Goal: Task Accomplishment & Management: Use online tool/utility

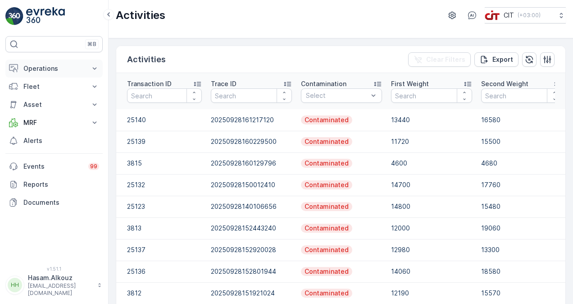
click at [55, 71] on p "Operations" at bounding box center [53, 68] width 61 height 9
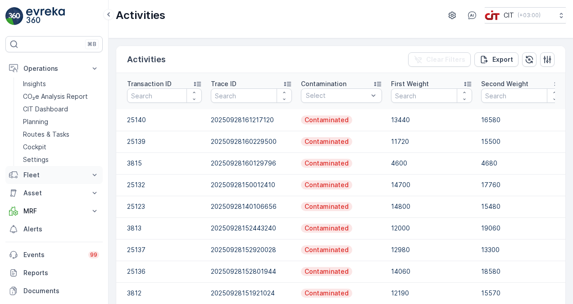
click at [46, 176] on p "Fleet" at bounding box center [53, 174] width 61 height 9
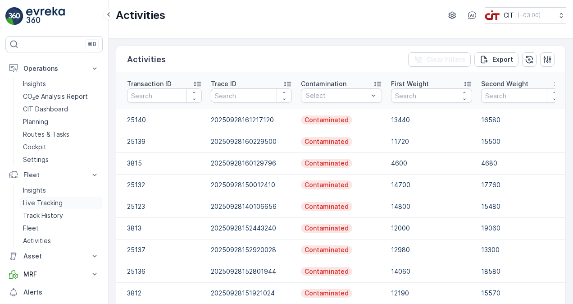
click at [59, 202] on p "Live Tracking" at bounding box center [43, 202] width 40 height 9
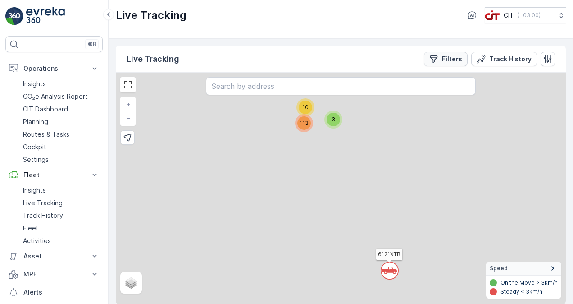
click at [447, 60] on p "Filters" at bounding box center [452, 59] width 20 height 9
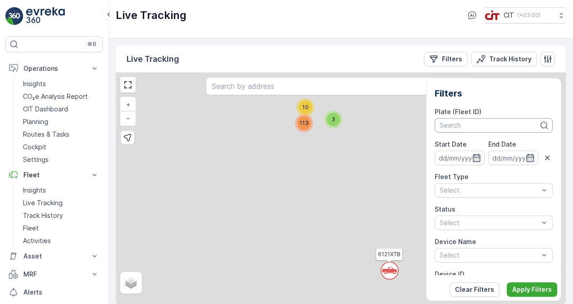
click at [477, 124] on div at bounding box center [489, 125] width 101 height 7
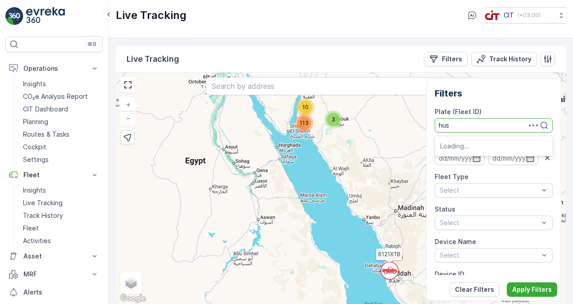
type input "husa"
click at [478, 142] on span "3283 AEB ([PERSON_NAME])" at bounding box center [482, 145] width 85 height 7
click at [532, 289] on p "Apply Filters" at bounding box center [533, 289] width 40 height 9
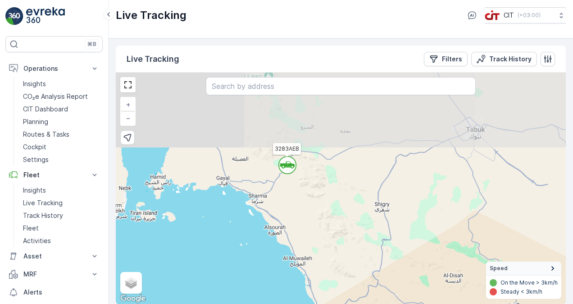
drag, startPoint x: 313, startPoint y: 115, endPoint x: 303, endPoint y: 208, distance: 94.3
click at [303, 208] on div "` 3283AEB + − Satellite Roadmap Terrain Hybrid Leaflet Keyboard shortcuts Map D…" at bounding box center [341, 189] width 450 height 232
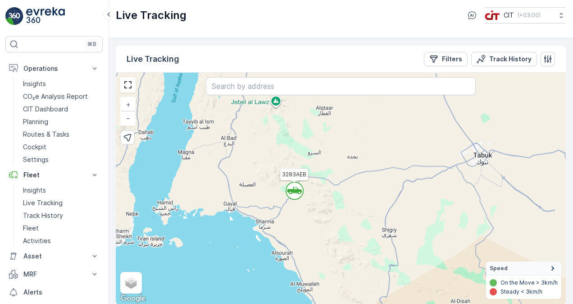
drag, startPoint x: 289, startPoint y: 165, endPoint x: 297, endPoint y: 191, distance: 26.7
click at [297, 191] on icon at bounding box center [294, 190] width 15 height 7
click at [50, 216] on p "Track History" at bounding box center [43, 215] width 40 height 9
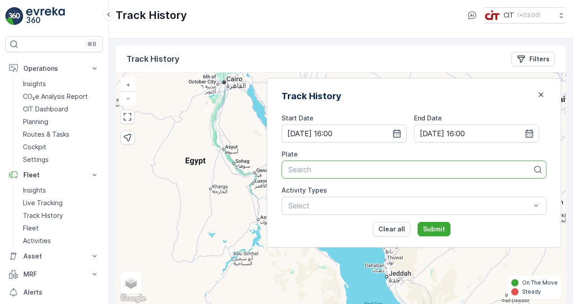
click at [419, 172] on div at bounding box center [411, 169] width 246 height 8
type input "husa"
click at [381, 184] on div "3283 AEB ([PERSON_NAME])" at bounding box center [414, 191] width 265 height 15
click button "Submit" at bounding box center [434, 229] width 33 height 14
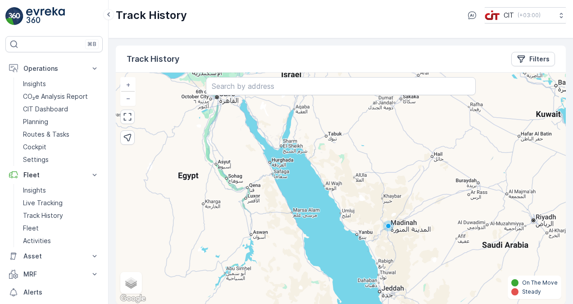
drag, startPoint x: 340, startPoint y: 148, endPoint x: 317, endPoint y: 180, distance: 38.8
click at [330, 167] on div "+ − Satellite Roadmap Terrain Hybrid Leaflet Keyboard shortcuts Map Data Map da…" at bounding box center [341, 189] width 450 height 232
drag, startPoint x: 317, startPoint y: 180, endPoint x: 309, endPoint y: 188, distance: 11.5
click at [309, 188] on div "+ − Satellite Roadmap Terrain Hybrid Leaflet Keyboard shortcuts Map Data Map da…" at bounding box center [341, 189] width 450 height 232
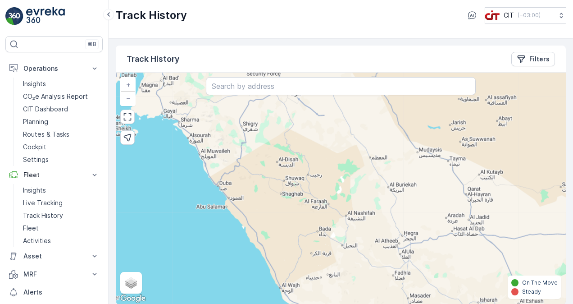
drag, startPoint x: 307, startPoint y: 184, endPoint x: 293, endPoint y: 214, distance: 32.5
click at [293, 214] on div "+ − Satellite Roadmap Terrain Hybrid Leaflet Keyboard shortcuts Map Data Map da…" at bounding box center [341, 189] width 450 height 232
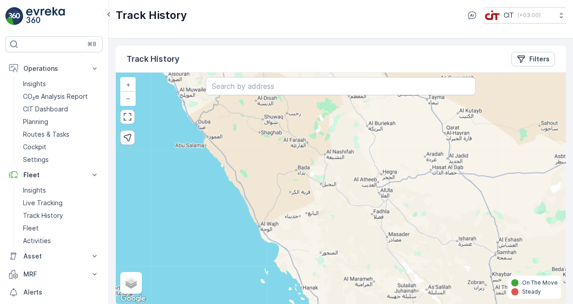
drag, startPoint x: 301, startPoint y: 240, endPoint x: 280, endPoint y: 173, distance: 70.9
click at [280, 173] on div "+ − Satellite Roadmap Terrain Hybrid Leaflet Keyboard shortcuts Map Data Map da…" at bounding box center [341, 189] width 450 height 232
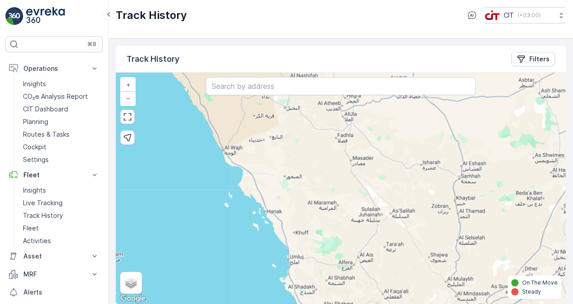
drag, startPoint x: 308, startPoint y: 223, endPoint x: 272, endPoint y: 153, distance: 78.6
click at [272, 153] on div "+ − Satellite Roadmap Terrain Hybrid Leaflet Keyboard shortcuts Map Data Map da…" at bounding box center [341, 189] width 450 height 232
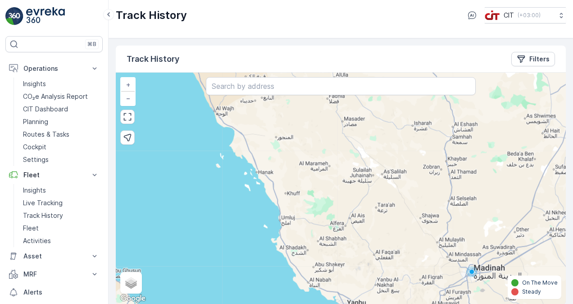
drag, startPoint x: 296, startPoint y: 220, endPoint x: 278, endPoint y: 170, distance: 53.2
click at [278, 171] on div "+ − Satellite Roadmap Terrain Hybrid Leaflet Keyboard shortcuts Map Data Map da…" at bounding box center [341, 189] width 450 height 232
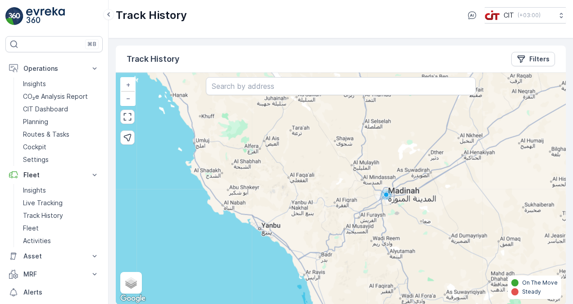
drag, startPoint x: 336, startPoint y: 243, endPoint x: 254, endPoint y: 171, distance: 109.5
click at [254, 171] on div "+ − Satellite Roadmap Terrain Hybrid Leaflet Keyboard shortcuts Map Data Map da…" at bounding box center [341, 189] width 450 height 232
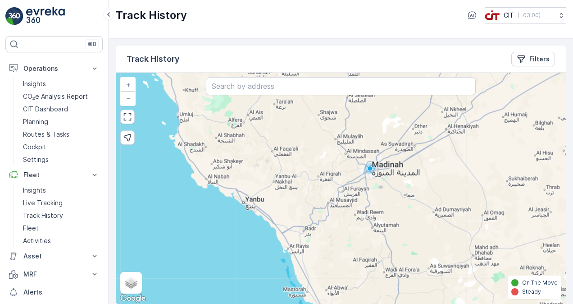
drag, startPoint x: 299, startPoint y: 234, endPoint x: 261, endPoint y: 174, distance: 70.9
click at [261, 174] on div "+ − Satellite Roadmap Terrain Hybrid Leaflet Keyboard shortcuts Map Data Map da…" at bounding box center [341, 189] width 450 height 232
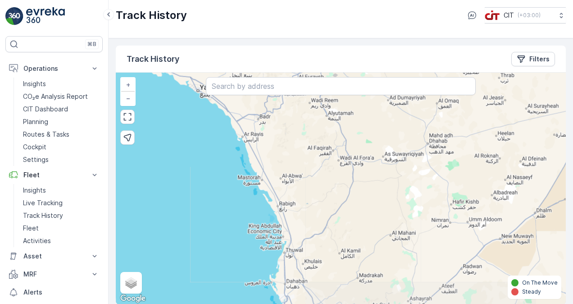
drag, startPoint x: 286, startPoint y: 225, endPoint x: 268, endPoint y: 153, distance: 74.4
click at [268, 153] on div "+ − Satellite Roadmap Terrain Hybrid Leaflet Keyboard shortcuts Map Data Map da…" at bounding box center [341, 189] width 450 height 232
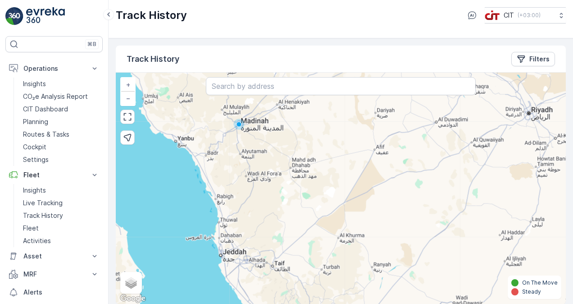
drag, startPoint x: 262, startPoint y: 155, endPoint x: 200, endPoint y: 154, distance: 61.8
click at [200, 154] on div "+ − Satellite Roadmap Terrain Hybrid Leaflet Keyboard shortcuts Map Data Map da…" at bounding box center [341, 189] width 450 height 232
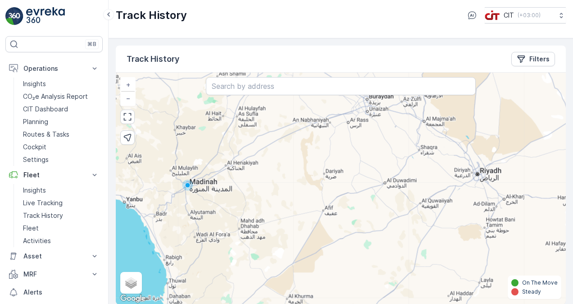
drag, startPoint x: 326, startPoint y: 145, endPoint x: 275, endPoint y: 206, distance: 80.0
click at [275, 206] on div "+ − Satellite Roadmap Terrain Hybrid Leaflet Keyboard shortcuts Map Data Map da…" at bounding box center [341, 189] width 450 height 232
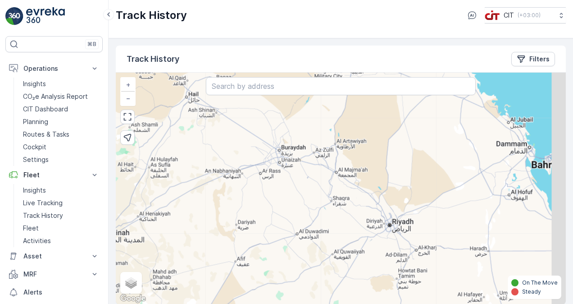
drag, startPoint x: 283, startPoint y: 175, endPoint x: 194, endPoint y: 225, distance: 102.2
click at [195, 225] on div "+ − Satellite Roadmap Terrain Hybrid Leaflet Keyboard shortcuts Map Data Map da…" at bounding box center [341, 189] width 450 height 232
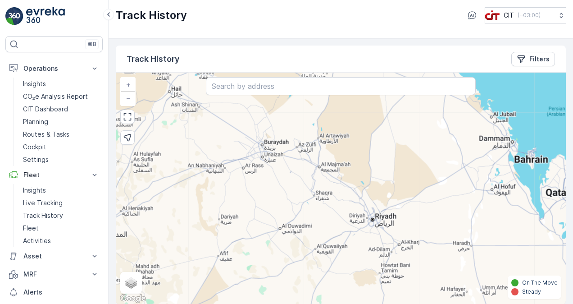
drag, startPoint x: 366, startPoint y: 218, endPoint x: 319, endPoint y: 207, distance: 48.2
click at [319, 207] on div "+ − Satellite Roadmap Terrain Hybrid Leaflet Keyboard shortcuts Map Data Map da…" at bounding box center [341, 189] width 450 height 232
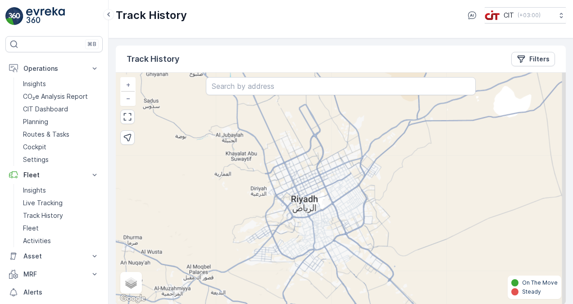
drag, startPoint x: 332, startPoint y: 186, endPoint x: 326, endPoint y: 207, distance: 22.4
click at [326, 207] on div "+ − Satellite Roadmap Terrain Hybrid Leaflet Keyboard shortcuts Map Data Map da…" at bounding box center [341, 189] width 450 height 232
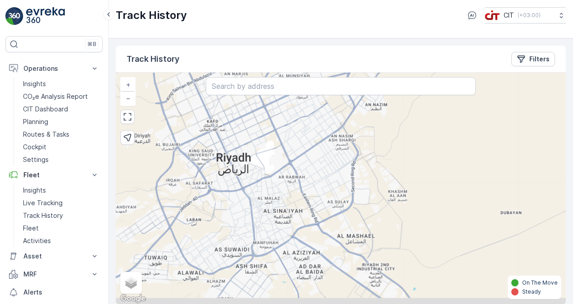
drag, startPoint x: 390, startPoint y: 216, endPoint x: 341, endPoint y: 180, distance: 61.0
click at [341, 180] on div "+ − Satellite Roadmap Terrain Hybrid Leaflet Keyboard shortcuts Map Data Map da…" at bounding box center [341, 189] width 450 height 232
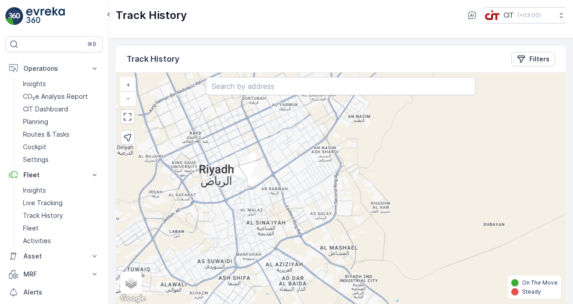
drag, startPoint x: 341, startPoint y: 180, endPoint x: 324, endPoint y: 192, distance: 20.8
click at [324, 192] on div "+ − Satellite Roadmap Terrain Hybrid Leaflet Keyboard shortcuts Map Data Map da…" at bounding box center [341, 189] width 450 height 232
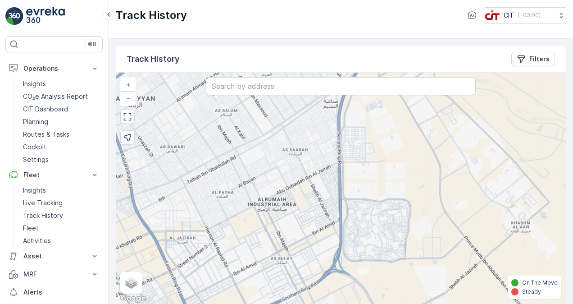
drag, startPoint x: 318, startPoint y: 174, endPoint x: 326, endPoint y: 219, distance: 44.9
click at [326, 219] on div "+ − Satellite Roadmap Terrain Hybrid Leaflet Keyboard shortcuts Map Data Map da…" at bounding box center [341, 189] width 450 height 232
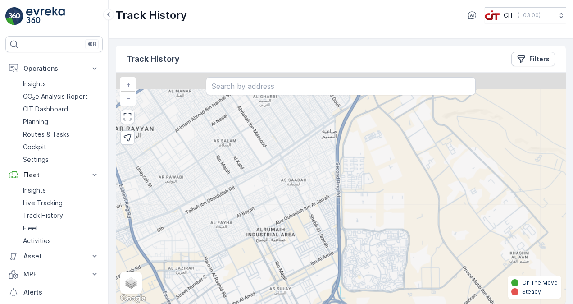
drag, startPoint x: 313, startPoint y: 166, endPoint x: 311, endPoint y: 206, distance: 39.8
click at [311, 206] on div "+ − Satellite Roadmap Terrain Hybrid Leaflet Keyboard shortcuts Map Data Map da…" at bounding box center [341, 189] width 450 height 232
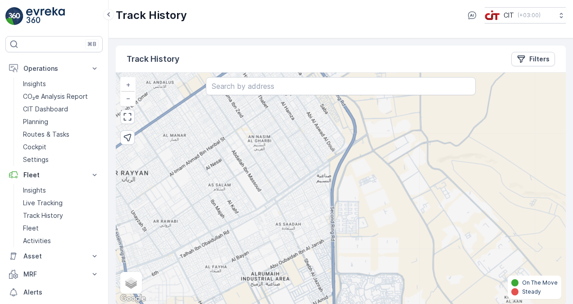
drag, startPoint x: 314, startPoint y: 178, endPoint x: 309, endPoint y: 213, distance: 35.5
click at [309, 213] on div "+ − Satellite Roadmap Terrain Hybrid Leaflet Keyboard shortcuts Map Data Map da…" at bounding box center [341, 189] width 450 height 232
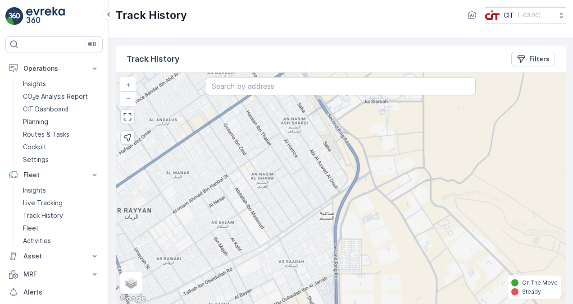
drag, startPoint x: 291, startPoint y: 179, endPoint x: 294, endPoint y: 214, distance: 35.3
click at [294, 214] on div "+ − Satellite Roadmap Terrain Hybrid Leaflet Keyboard shortcuts Map Data Map da…" at bounding box center [341, 189] width 450 height 232
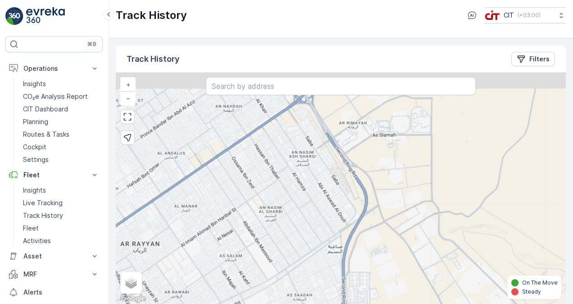
drag, startPoint x: 282, startPoint y: 174, endPoint x: 292, endPoint y: 210, distance: 36.9
click at [292, 210] on div "+ − Satellite Roadmap Terrain Hybrid Leaflet Keyboard shortcuts Map Data Map da…" at bounding box center [341, 189] width 450 height 232
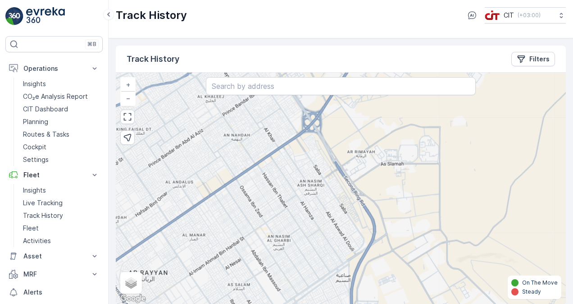
drag, startPoint x: 288, startPoint y: 178, endPoint x: 299, endPoint y: 220, distance: 44.0
click at [299, 219] on div "+ − Satellite Roadmap Terrain Hybrid Leaflet Keyboard shortcuts Map Data Map da…" at bounding box center [341, 189] width 450 height 232
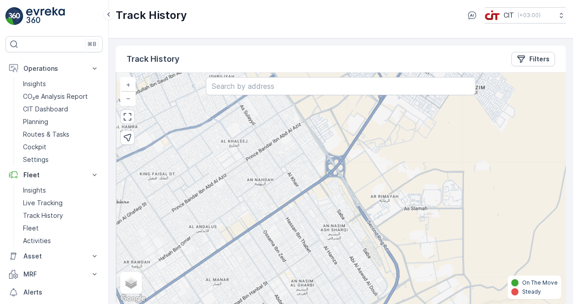
drag, startPoint x: 271, startPoint y: 186, endPoint x: 295, endPoint y: 223, distance: 44.3
click at [295, 223] on div "+ − Satellite Roadmap Terrain Hybrid Leaflet Keyboard shortcuts Map Data Map da…" at bounding box center [341, 189] width 450 height 232
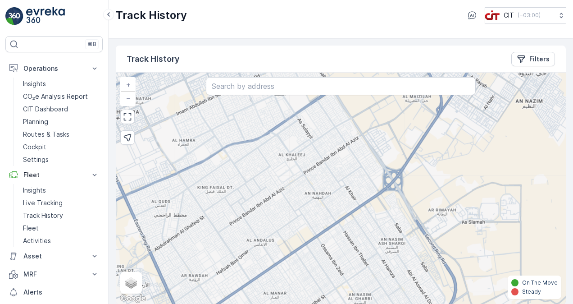
drag, startPoint x: 269, startPoint y: 216, endPoint x: 321, endPoint y: 218, distance: 51.4
click at [321, 222] on div "+ − Satellite Roadmap Terrain Hybrid Leaflet Keyboard shortcuts Map Data Map da…" at bounding box center [341, 189] width 450 height 232
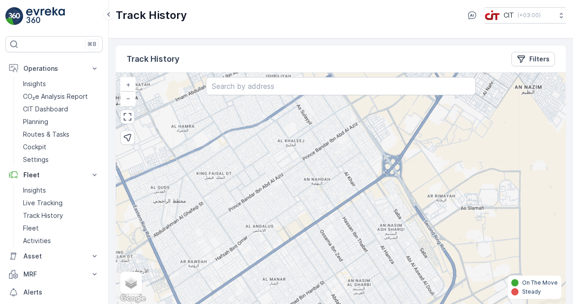
drag, startPoint x: 307, startPoint y: 167, endPoint x: 307, endPoint y: 157, distance: 9.5
click at [307, 157] on div "+ − Satellite Roadmap Terrain Hybrid Leaflet Keyboard shortcuts Map Data Map da…" at bounding box center [341, 189] width 450 height 232
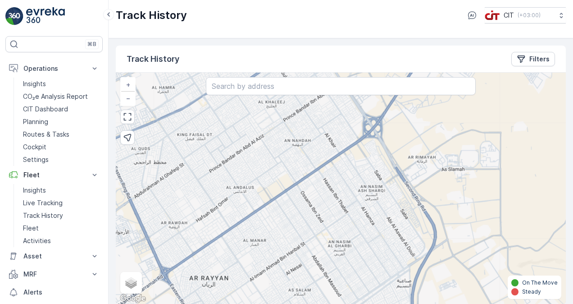
drag, startPoint x: 308, startPoint y: 180, endPoint x: 289, endPoint y: 143, distance: 42.1
click at [289, 143] on div "+ − Satellite Roadmap Terrain Hybrid Leaflet Keyboard shortcuts Map Data Map da…" at bounding box center [341, 189] width 450 height 232
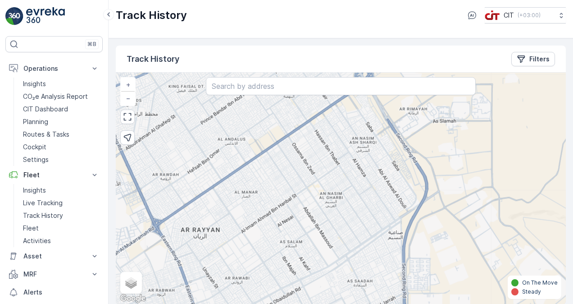
drag, startPoint x: 315, startPoint y: 196, endPoint x: 306, endPoint y: 147, distance: 49.0
click at [306, 147] on div "+ − Satellite Roadmap Terrain Hybrid Leaflet Keyboard shortcuts Map Data Map da…" at bounding box center [341, 189] width 450 height 232
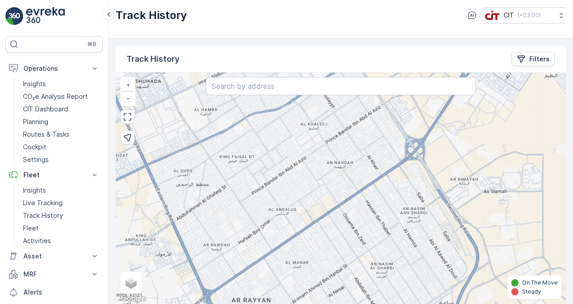
drag, startPoint x: 316, startPoint y: 174, endPoint x: 367, endPoint y: 247, distance: 88.6
click at [367, 247] on div "+ − Satellite Roadmap Terrain Hybrid Leaflet Keyboard shortcuts Map Data Map da…" at bounding box center [341, 189] width 450 height 232
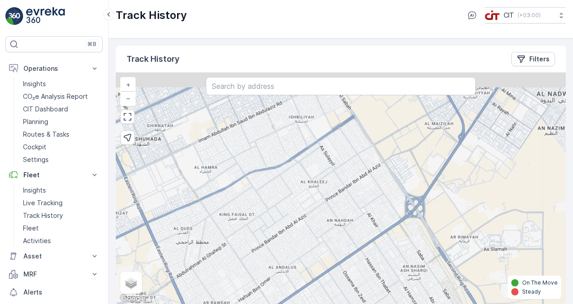
drag, startPoint x: 323, startPoint y: 183, endPoint x: 323, endPoint y: 239, distance: 55.9
click at [323, 239] on div "+ − Satellite Roadmap Terrain Hybrid Leaflet Keyboard shortcuts Map Data Map da…" at bounding box center [341, 189] width 450 height 232
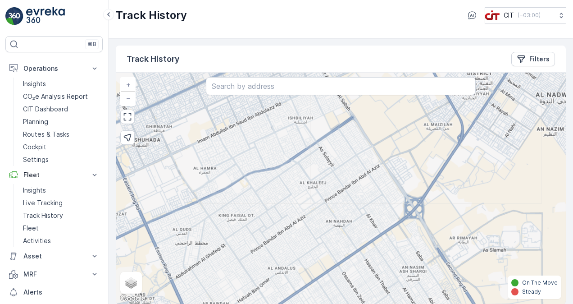
drag, startPoint x: 308, startPoint y: 174, endPoint x: 308, endPoint y: 223, distance: 49.1
click at [308, 223] on div "+ − Satellite Roadmap Terrain Hybrid Leaflet Keyboard shortcuts Map Data Map da…" at bounding box center [341, 189] width 450 height 232
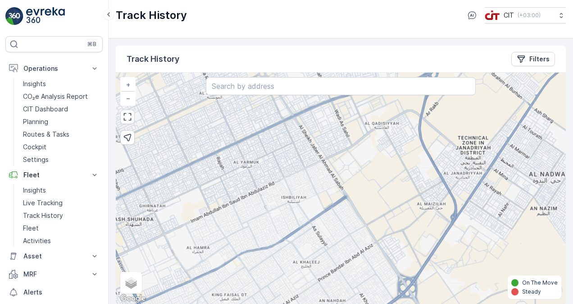
drag, startPoint x: 300, startPoint y: 182, endPoint x: 293, endPoint y: 219, distance: 38.1
click at [293, 219] on div "+ − Satellite Roadmap Terrain Hybrid Leaflet Keyboard shortcuts Map Data Map da…" at bounding box center [341, 189] width 450 height 232
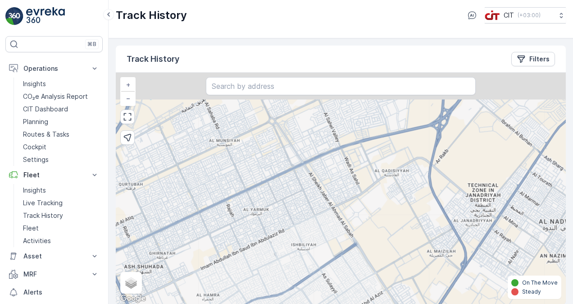
drag, startPoint x: 261, startPoint y: 191, endPoint x: 272, endPoint y: 231, distance: 41.6
click at [272, 231] on div "+ − Satellite Roadmap Terrain Hybrid Leaflet Keyboard shortcuts Map Data Map da…" at bounding box center [341, 189] width 450 height 232
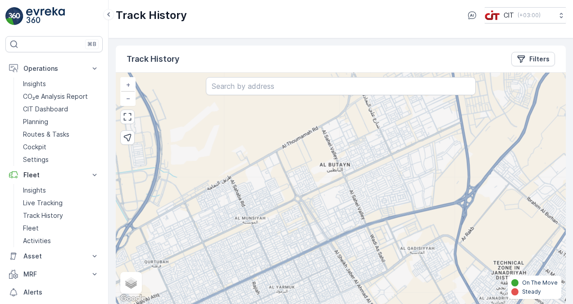
drag, startPoint x: 266, startPoint y: 160, endPoint x: 292, endPoint y: 237, distance: 81.0
click at [292, 237] on div "+ − Satellite Roadmap Terrain Hybrid Leaflet Keyboard shortcuts Map Data Map da…" at bounding box center [341, 189] width 450 height 232
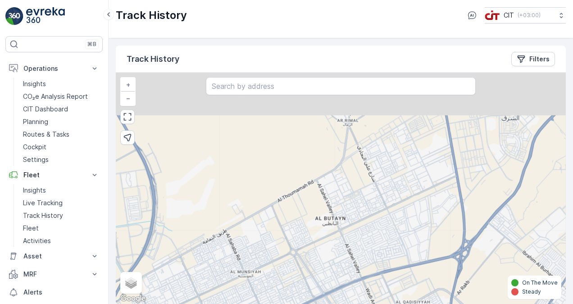
drag, startPoint x: 286, startPoint y: 186, endPoint x: 281, endPoint y: 239, distance: 52.9
click at [281, 239] on div "+ − Satellite Roadmap Terrain Hybrid Leaflet Keyboard shortcuts Map Data Map da…" at bounding box center [341, 189] width 450 height 232
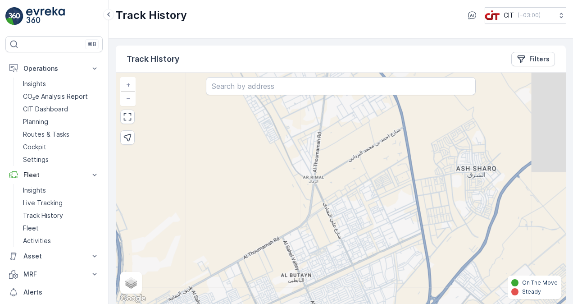
drag, startPoint x: 320, startPoint y: 188, endPoint x: 286, endPoint y: 244, distance: 66.3
click at [286, 244] on div "+ − Satellite Roadmap Terrain Hybrid Leaflet Keyboard shortcuts Map Data Map da…" at bounding box center [341, 189] width 450 height 232
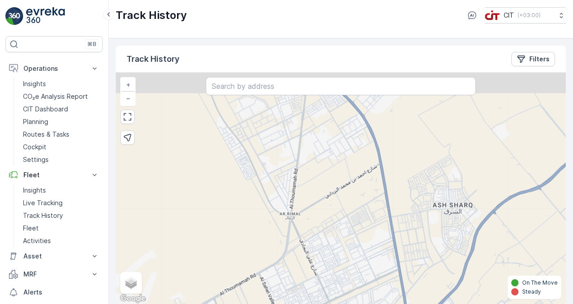
drag, startPoint x: 309, startPoint y: 179, endPoint x: 285, endPoint y: 216, distance: 43.4
click at [285, 216] on div "+ − Satellite Roadmap Terrain Hybrid Leaflet Keyboard shortcuts Map Data Map da…" at bounding box center [341, 189] width 450 height 232
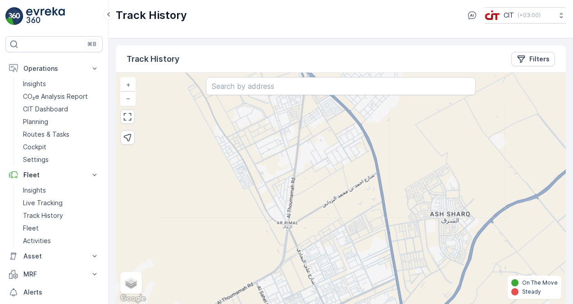
drag, startPoint x: 337, startPoint y: 175, endPoint x: 305, endPoint y: 252, distance: 84.1
click at [305, 252] on div "+ − Satellite Roadmap Terrain Hybrid Leaflet Keyboard shortcuts Map Data Map da…" at bounding box center [341, 189] width 450 height 232
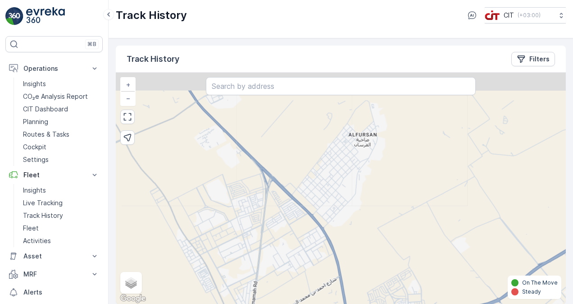
drag, startPoint x: 321, startPoint y: 188, endPoint x: 295, endPoint y: 261, distance: 76.7
click at [295, 261] on div "+ − Satellite Roadmap Terrain Hybrid Leaflet Keyboard shortcuts Map Data Map da…" at bounding box center [341, 189] width 450 height 232
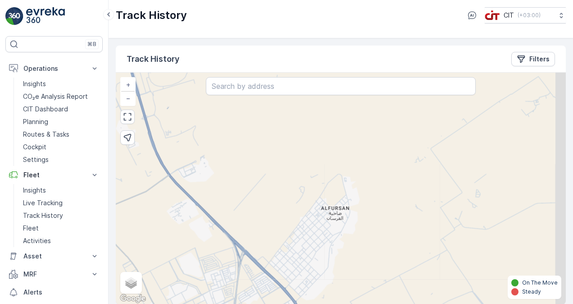
drag, startPoint x: 327, startPoint y: 197, endPoint x: 318, endPoint y: 233, distance: 37.7
click at [318, 233] on div "+ − Satellite Roadmap Terrain Hybrid Leaflet Keyboard shortcuts Map Data Map da…" at bounding box center [341, 189] width 450 height 232
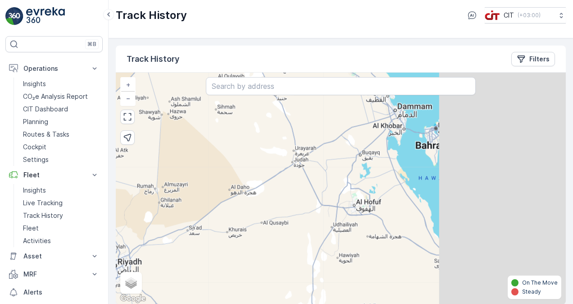
drag, startPoint x: 456, startPoint y: 174, endPoint x: 262, endPoint y: 198, distance: 194.9
click at [262, 198] on div "+ − Satellite Roadmap Terrain Hybrid Leaflet Keyboard shortcuts Map Data Map da…" at bounding box center [341, 189] width 450 height 232
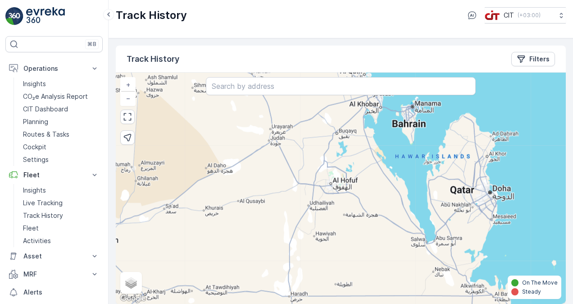
drag, startPoint x: 365, startPoint y: 220, endPoint x: 348, endPoint y: 194, distance: 30.5
click at [348, 194] on div "+ − Satellite Roadmap Terrain Hybrid Leaflet Keyboard shortcuts Map Data Map da…" at bounding box center [341, 189] width 450 height 232
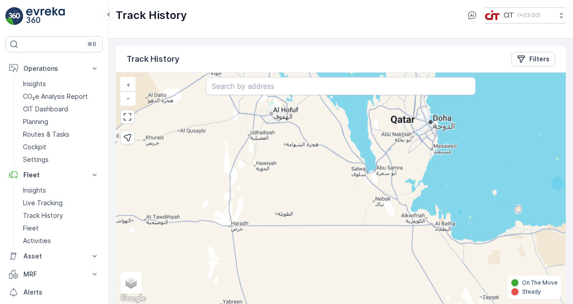
drag, startPoint x: 355, startPoint y: 218, endPoint x: 296, endPoint y: 147, distance: 92.8
click at [296, 147] on div "+ − Satellite Roadmap Terrain Hybrid Leaflet Keyboard shortcuts Map Data Map da…" at bounding box center [341, 189] width 450 height 232
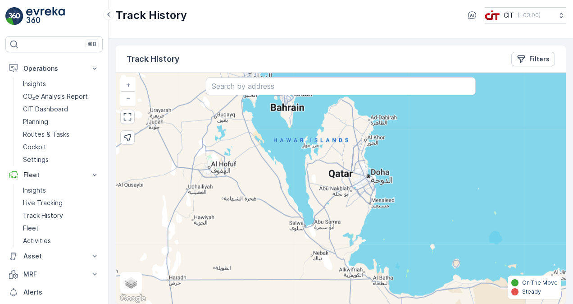
drag, startPoint x: 374, startPoint y: 170, endPoint x: 312, endPoint y: 226, distance: 83.6
click at [312, 226] on div "+ − Satellite Roadmap Terrain Hybrid Leaflet Keyboard shortcuts Map Data Map da…" at bounding box center [341, 189] width 450 height 232
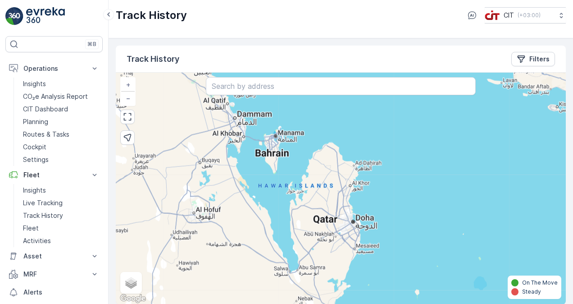
drag
click at [316, 228] on div "+ − Satellite Roadmap Terrain Hybrid Leaflet Keyboard shortcuts Map Data Map da…" at bounding box center [341, 189] width 450 height 232
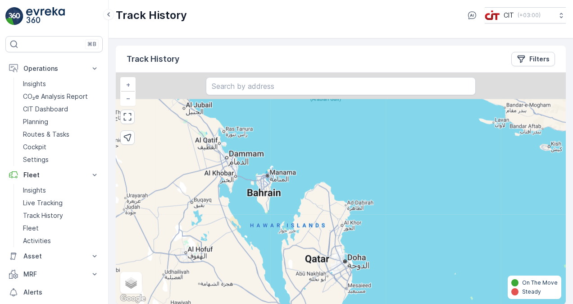
click at [309, 228] on div "+ − Satellite Roadmap Terrain Hybrid Leaflet Keyboard shortcuts Map Data Map da…" at bounding box center [341, 189] width 450 height 232
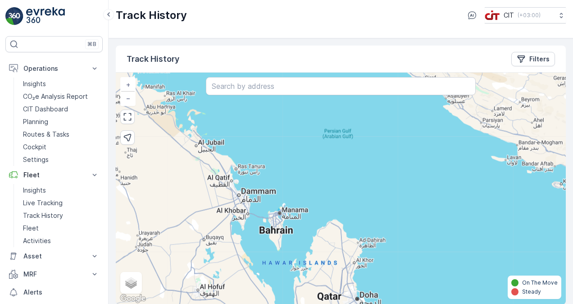
click at [323, 206] on div "+ − Satellite Roadmap Terrain Hybrid Leaflet Keyboard shortcuts Map Data Map da…" at bounding box center [341, 189] width 450 height 232
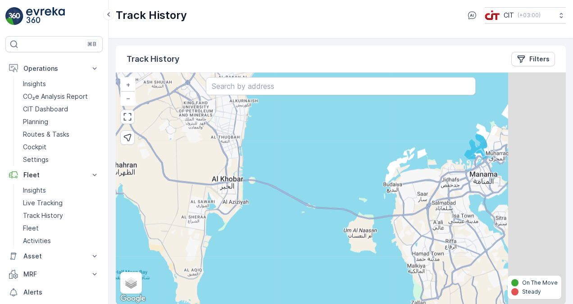
click at [250, 185] on div "+ − Satellite Roadmap Terrain Hybrid Leaflet Keyboard shortcuts Map Data Map da…" at bounding box center [341, 189] width 450 height 232
